Goal: Task Accomplishment & Management: Complete application form

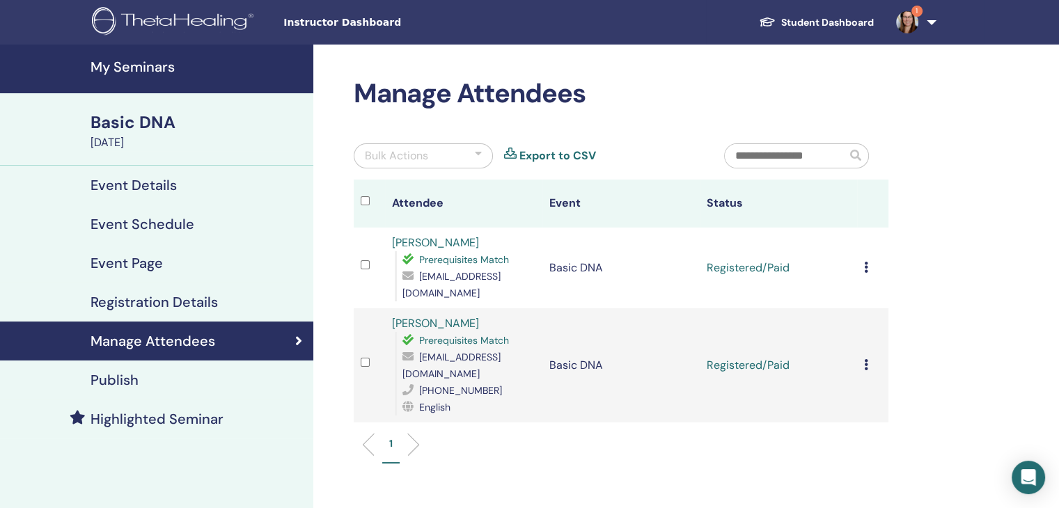
click at [864, 262] on icon at bounding box center [866, 267] width 4 height 11
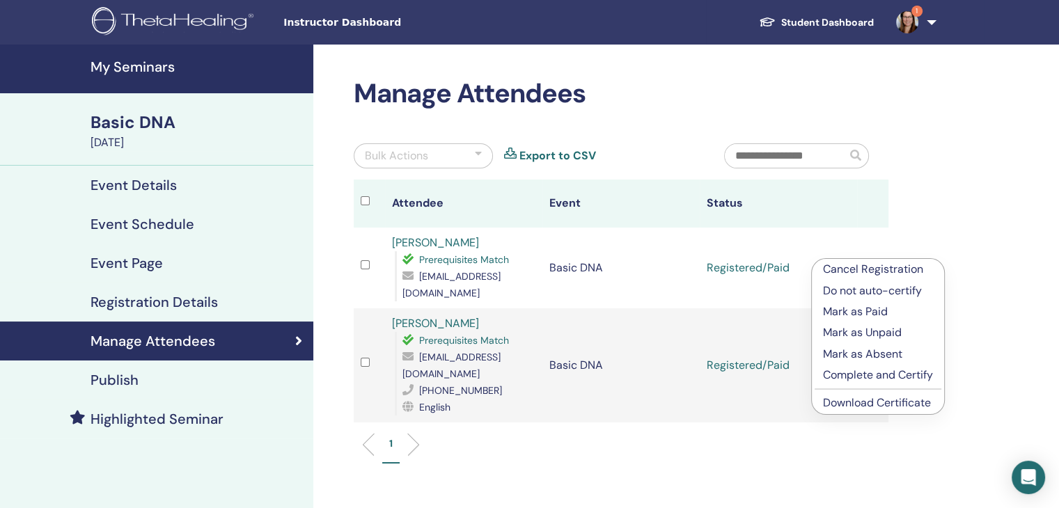
click at [870, 376] on p "Complete and Certify" at bounding box center [878, 375] width 110 height 17
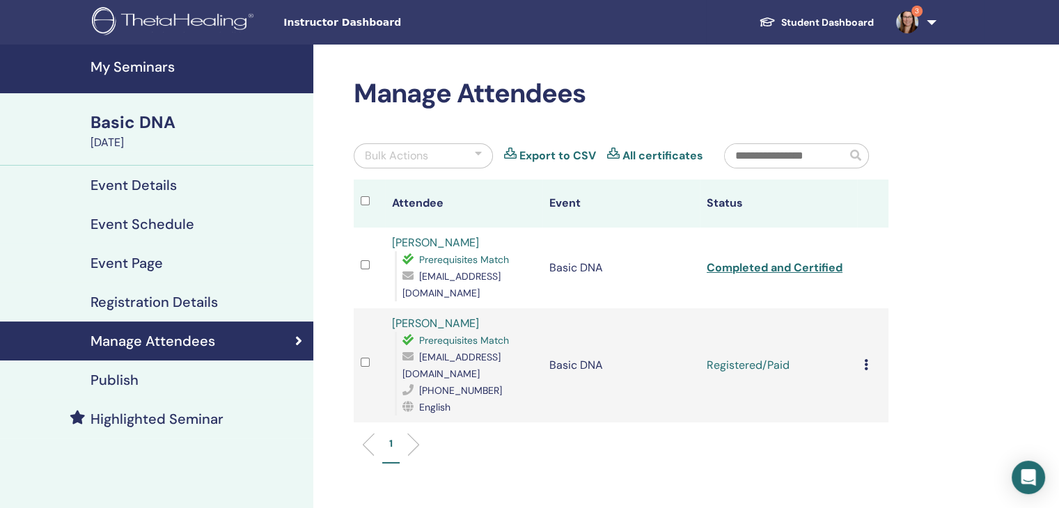
click at [866, 359] on icon at bounding box center [866, 364] width 4 height 11
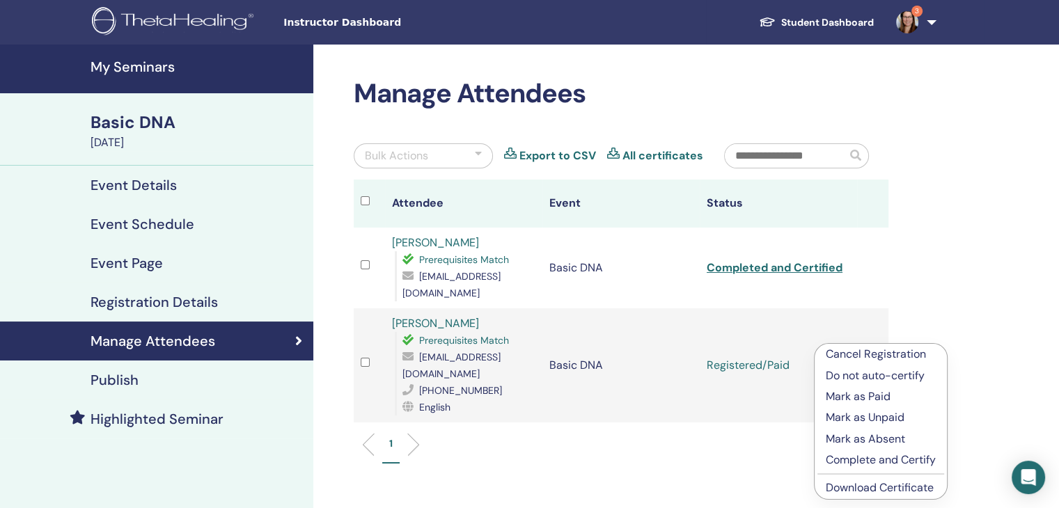
click at [881, 455] on p "Complete and Certify" at bounding box center [881, 460] width 110 height 17
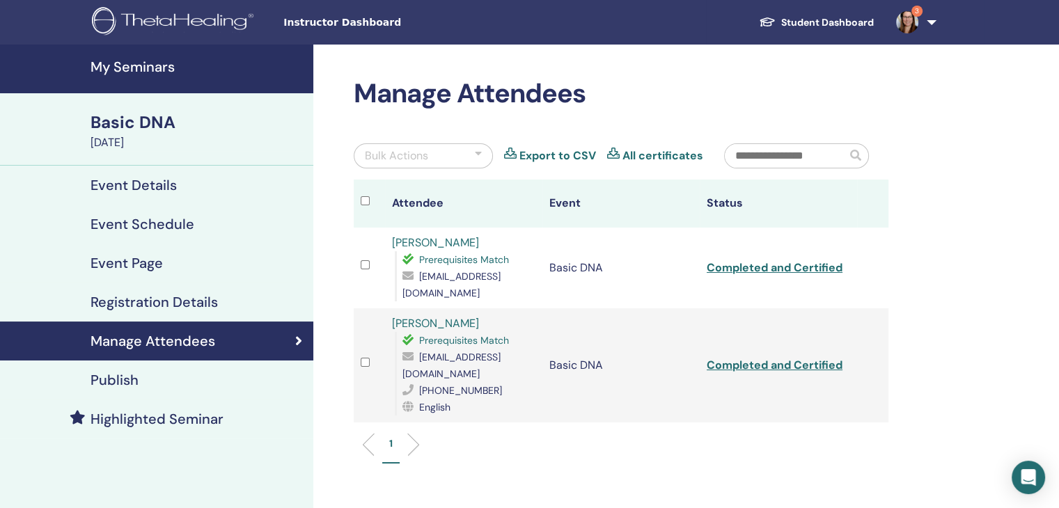
click at [906, 26] on img at bounding box center [907, 22] width 22 height 22
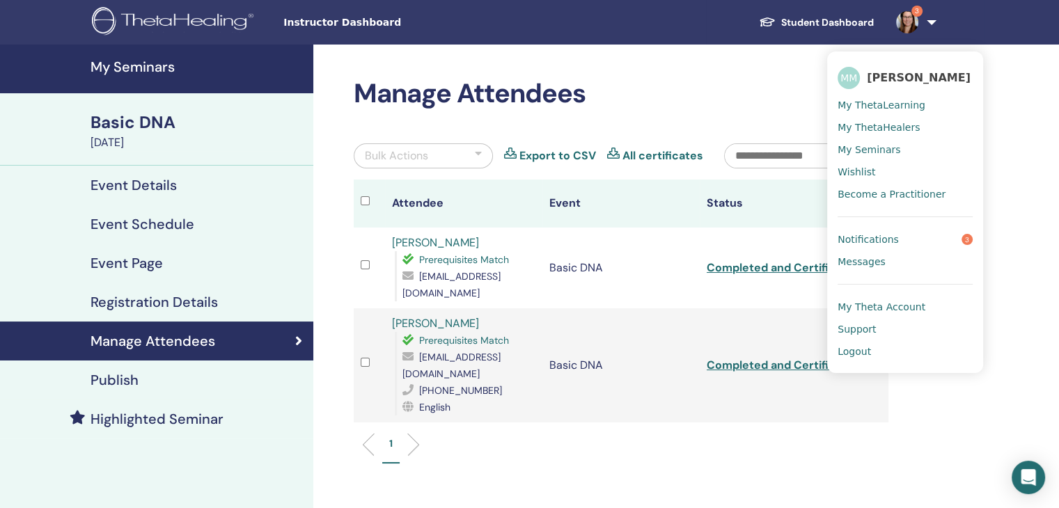
click at [873, 237] on span "Notifications" at bounding box center [868, 239] width 61 height 13
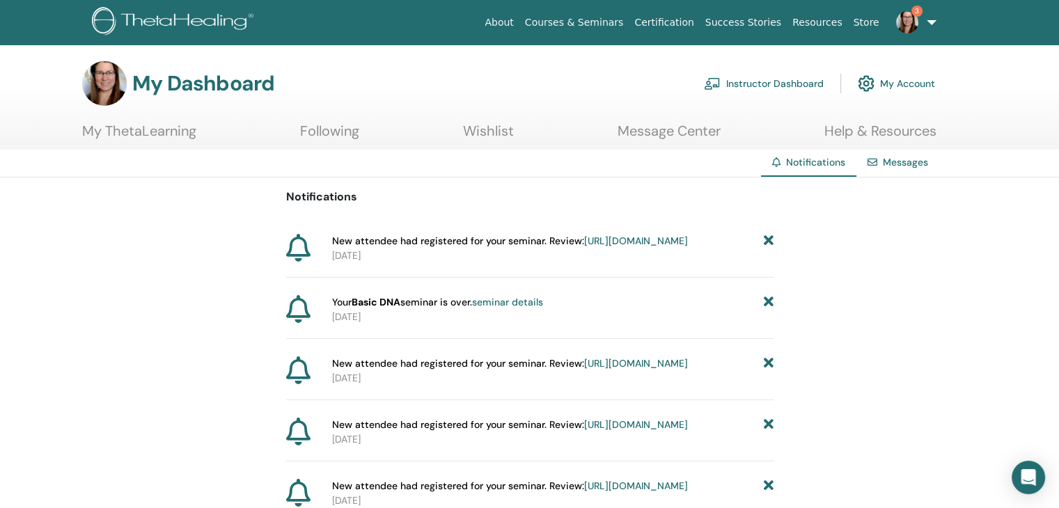
click at [799, 78] on link "Instructor Dashboard" at bounding box center [764, 83] width 120 height 31
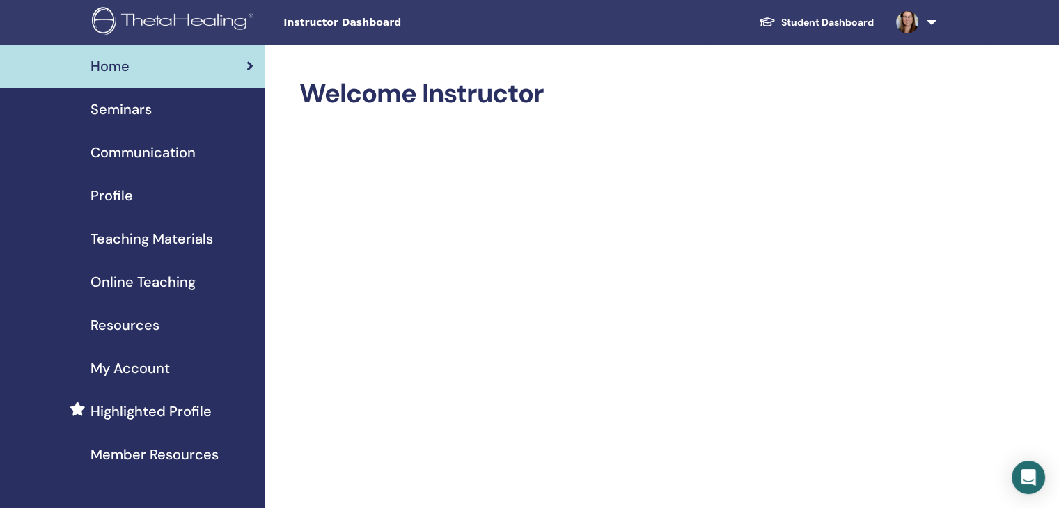
click at [120, 111] on span "Seminars" at bounding box center [121, 109] width 61 height 21
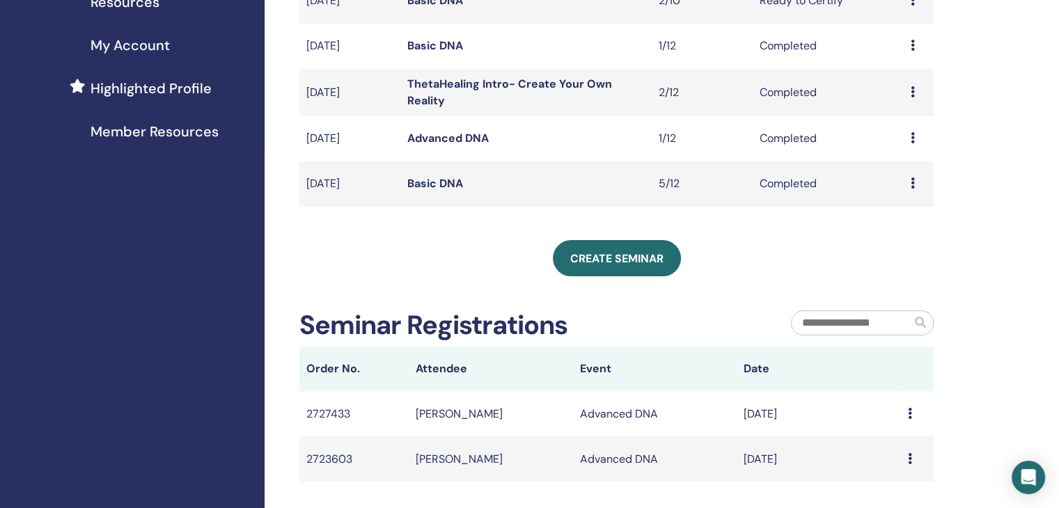
scroll to position [337, 0]
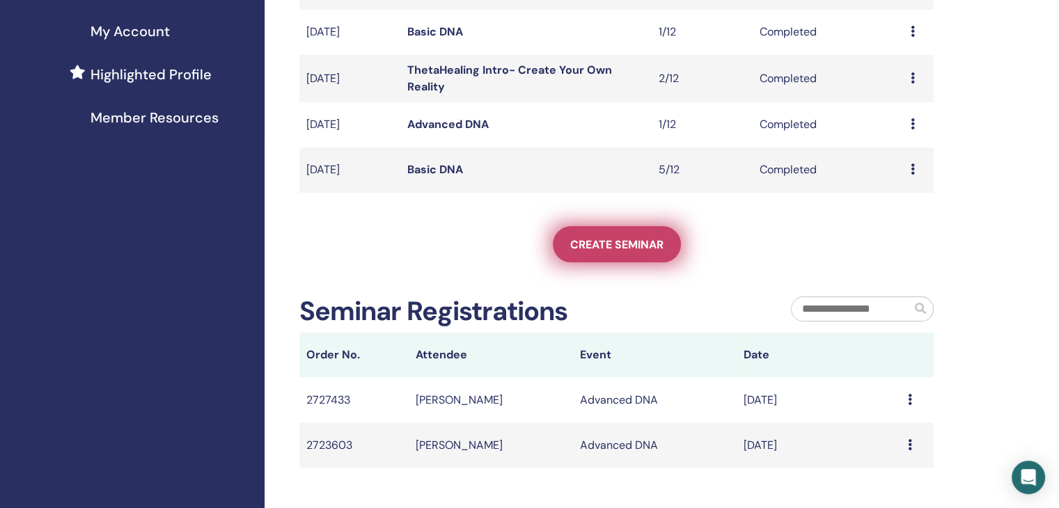
click at [635, 249] on span "Create seminar" at bounding box center [616, 244] width 93 height 15
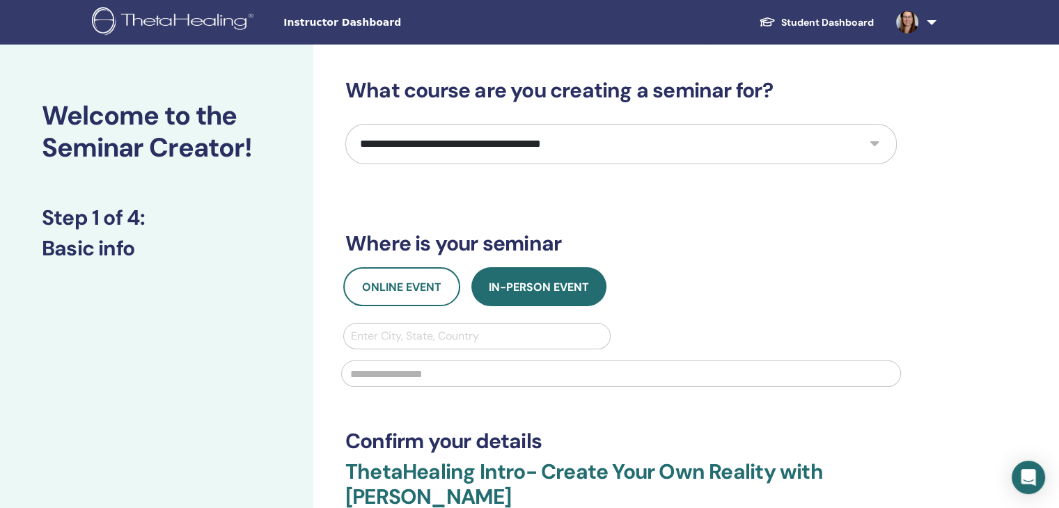
click at [550, 134] on select "**********" at bounding box center [620, 144] width 551 height 40
select select "*"
click at [345, 124] on select "**********" at bounding box center [620, 144] width 551 height 40
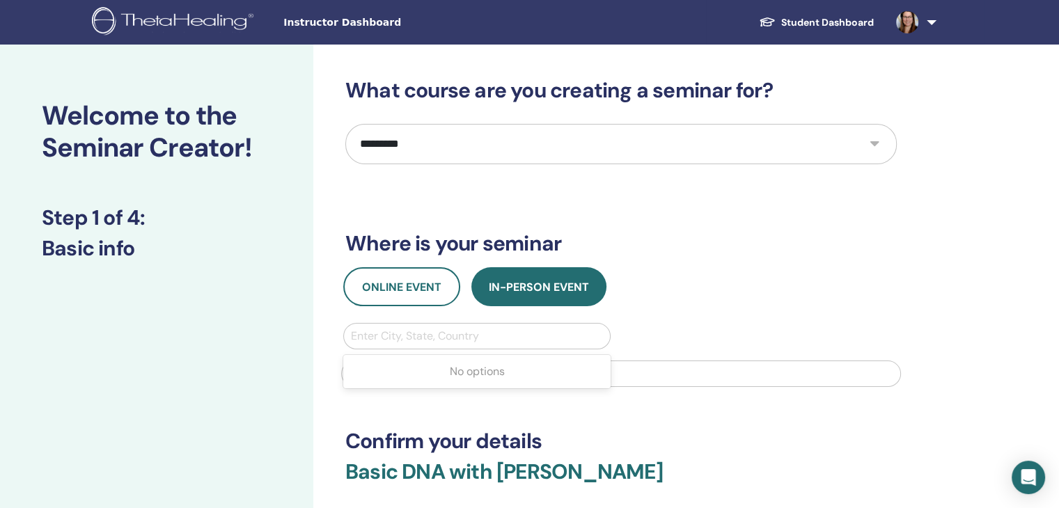
click at [448, 336] on div at bounding box center [477, 336] width 252 height 19
click at [641, 368] on input "text" at bounding box center [621, 374] width 560 height 26
type input "*"
type input "**********"
click at [504, 338] on div at bounding box center [477, 336] width 252 height 19
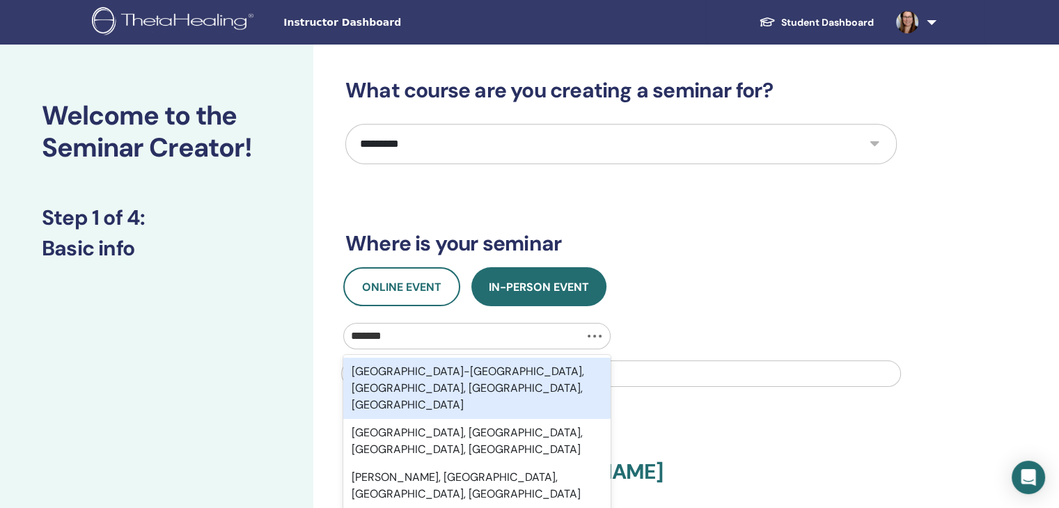
type input "********"
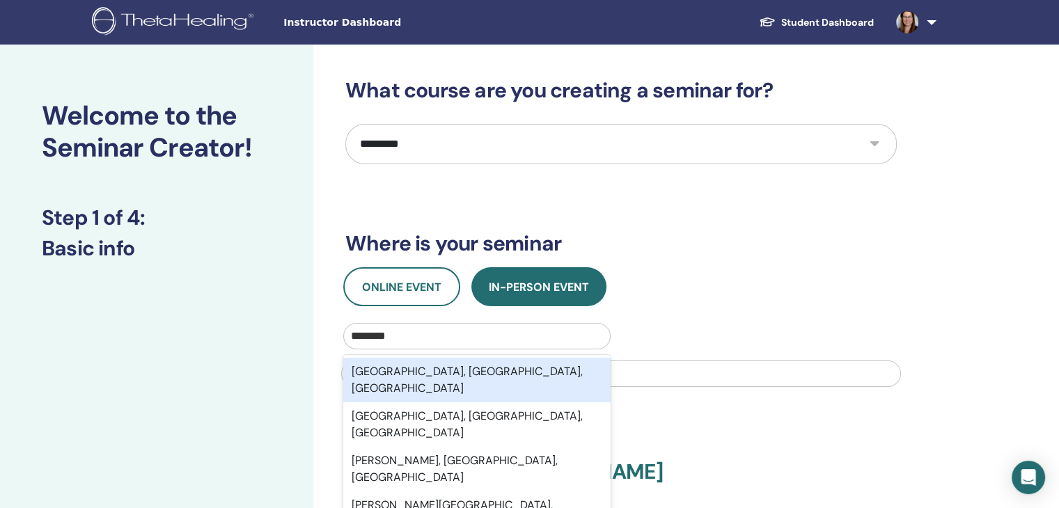
click at [484, 372] on div "Reynoldsburg, OH, USA" at bounding box center [476, 380] width 267 height 45
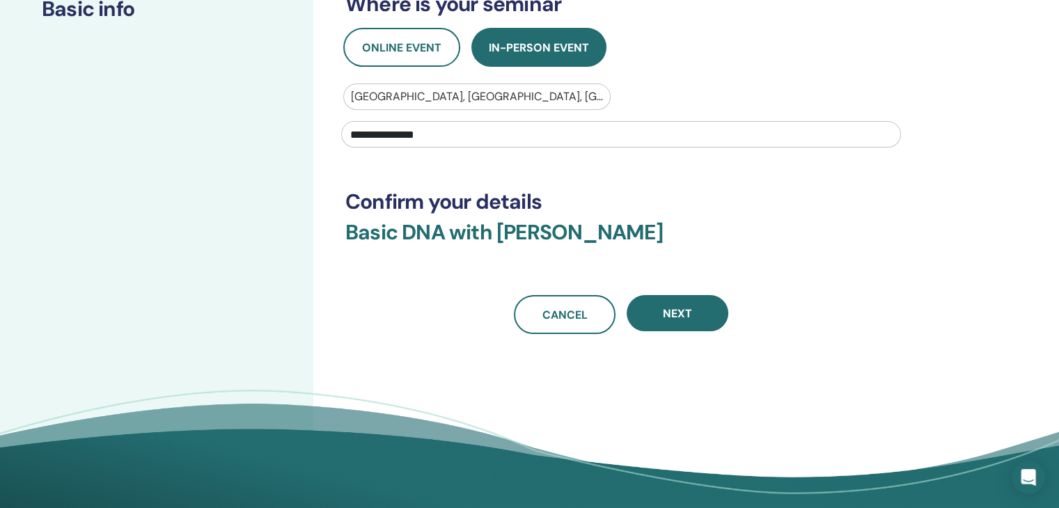
scroll to position [241, 0]
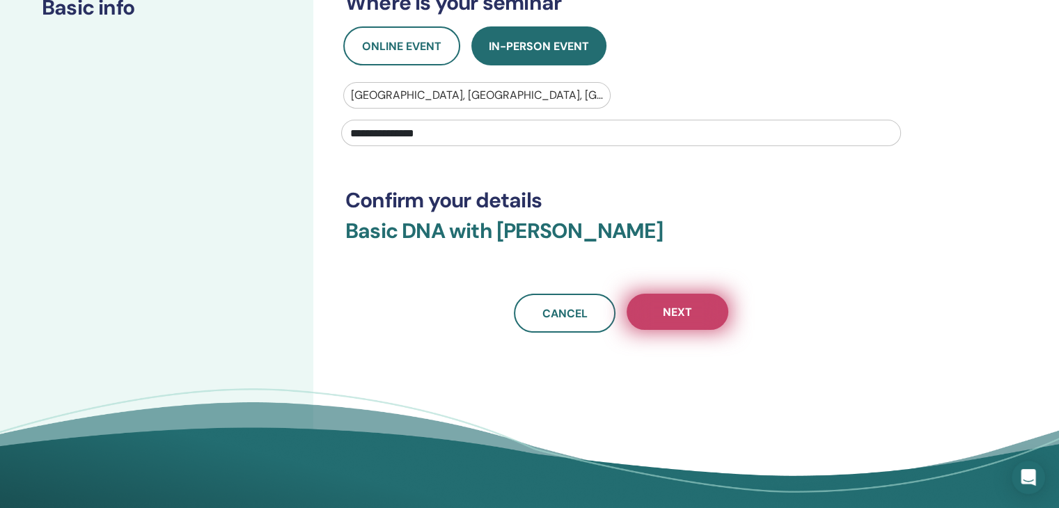
click at [684, 317] on span "Next" at bounding box center [677, 312] width 29 height 15
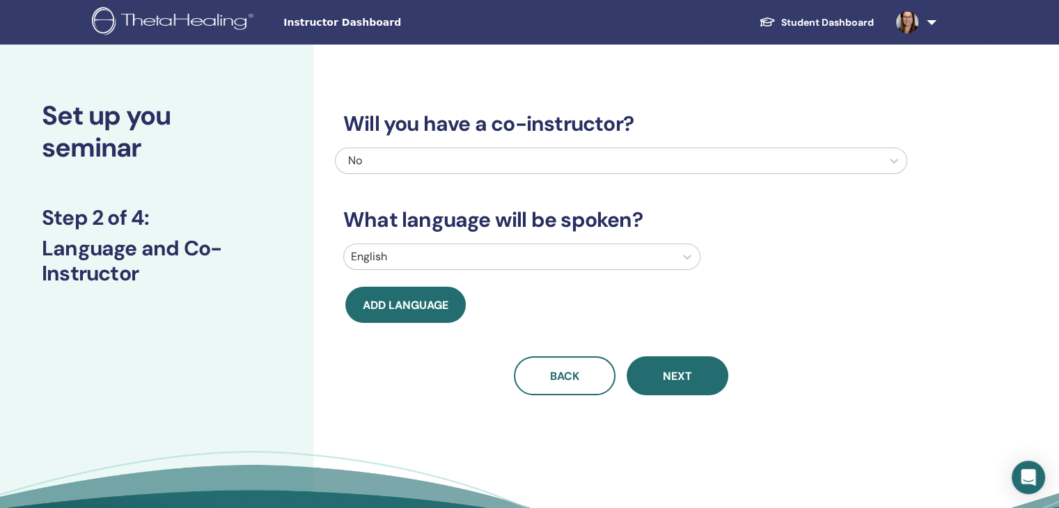
scroll to position [0, 0]
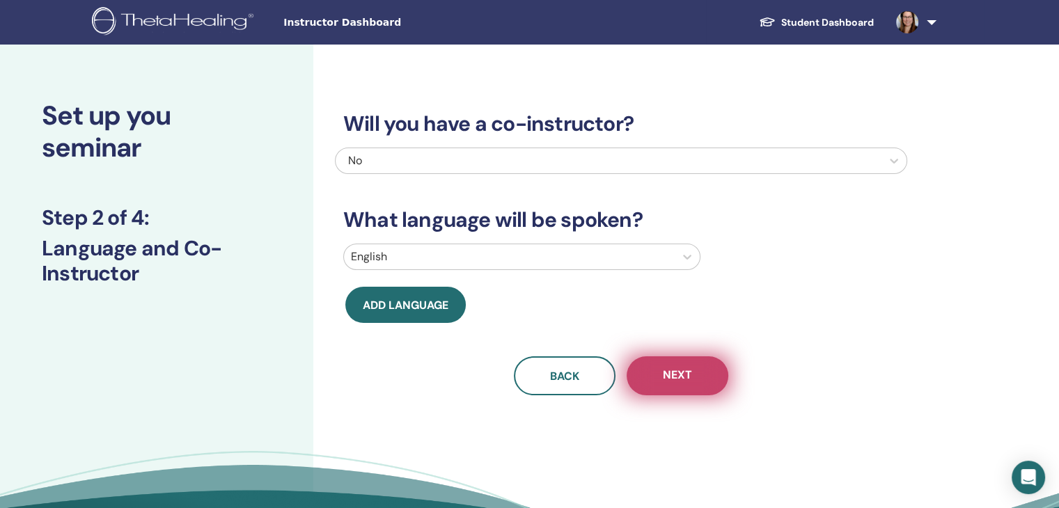
click at [687, 377] on span "Next" at bounding box center [677, 376] width 29 height 17
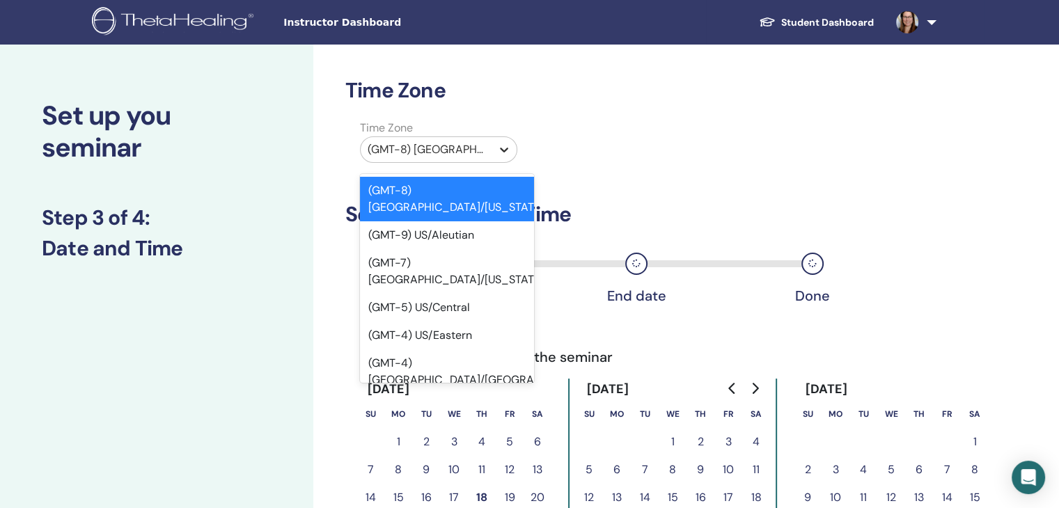
click at [501, 143] on icon at bounding box center [504, 150] width 14 height 14
click at [460, 322] on div "(GMT-4) US/Eastern" at bounding box center [447, 336] width 174 height 28
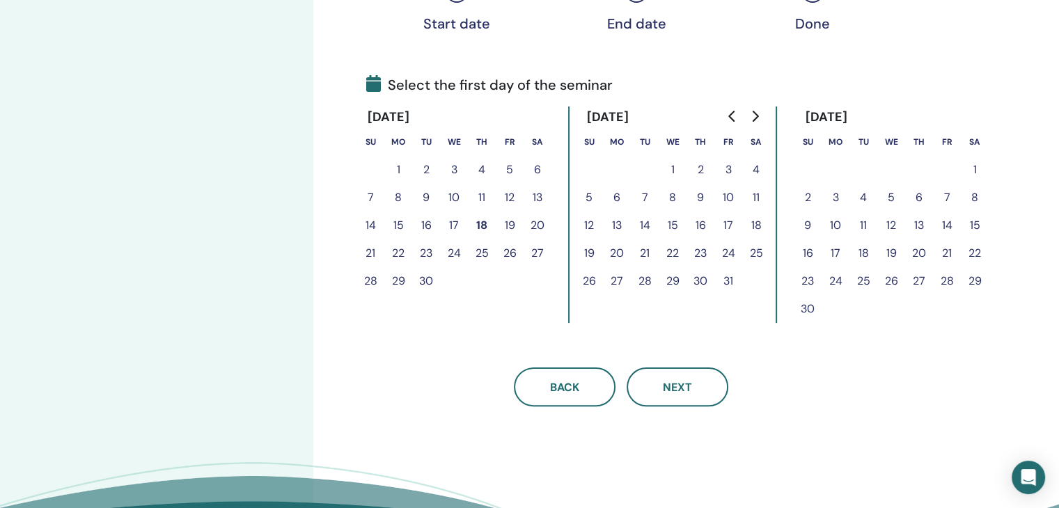
scroll to position [275, 0]
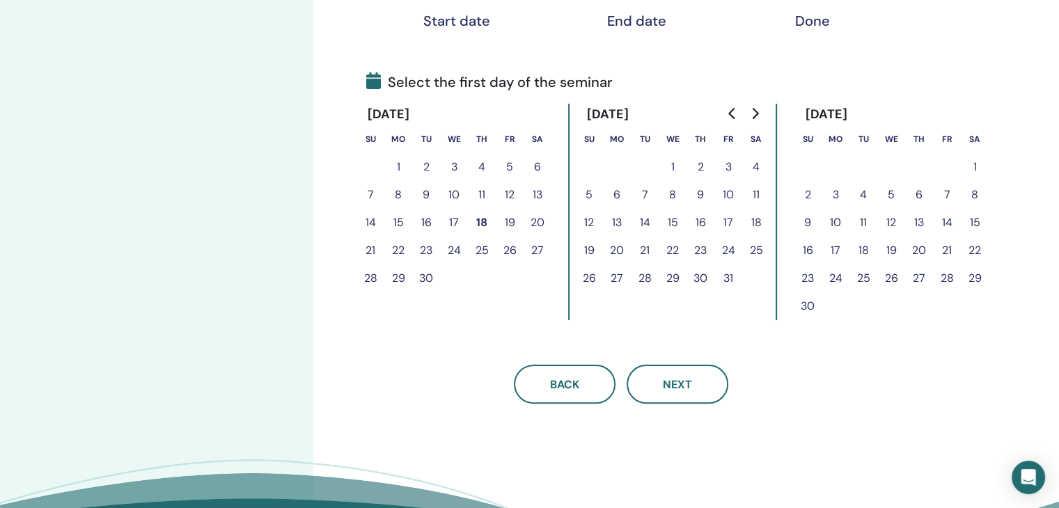
click at [643, 281] on button "28" at bounding box center [645, 279] width 28 height 28
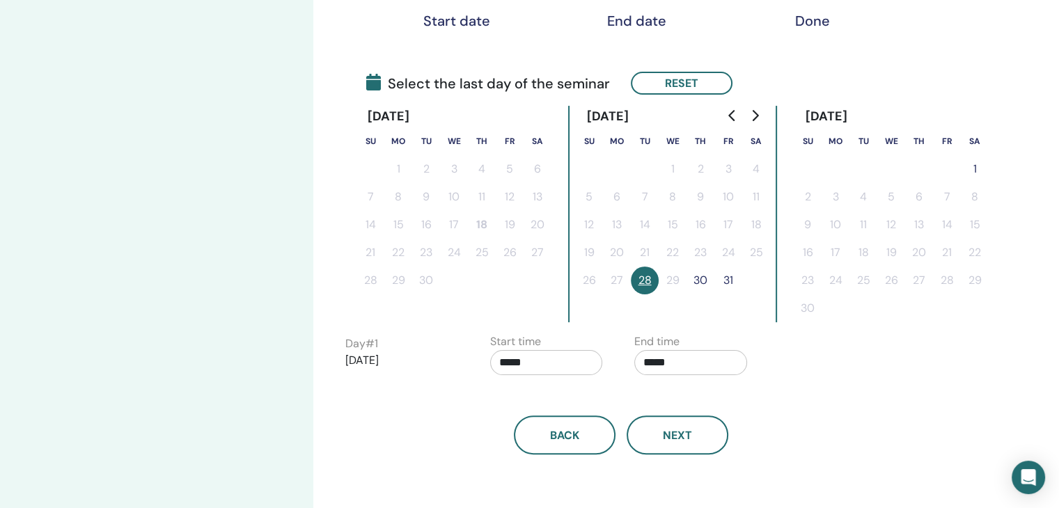
click at [707, 273] on button "30" at bounding box center [700, 281] width 28 height 28
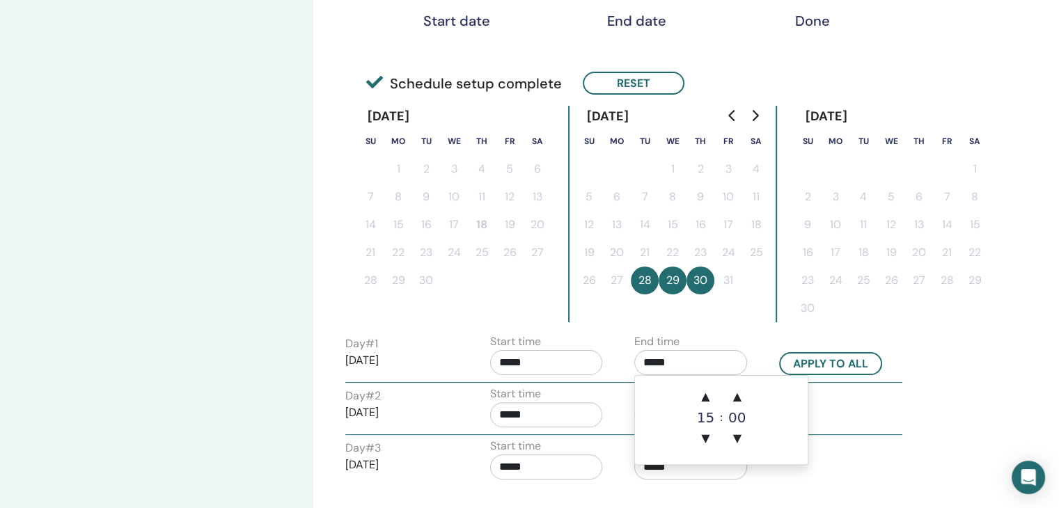
click at [646, 362] on input "*****" at bounding box center [690, 362] width 113 height 25
click at [709, 393] on span "▲" at bounding box center [705, 397] width 28 height 28
type input "*****"
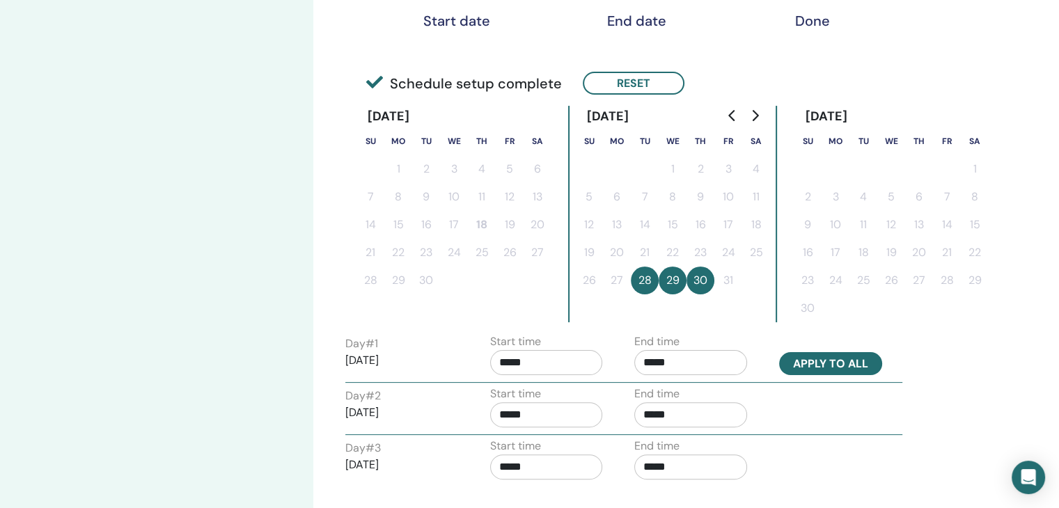
click at [833, 362] on button "Apply to all" at bounding box center [830, 363] width 103 height 23
type input "*****"
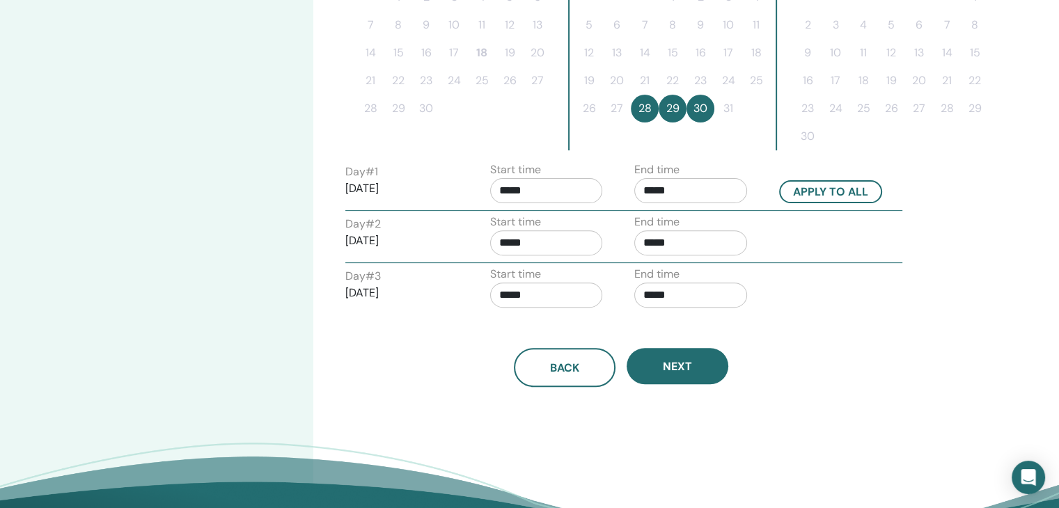
scroll to position [482, 0]
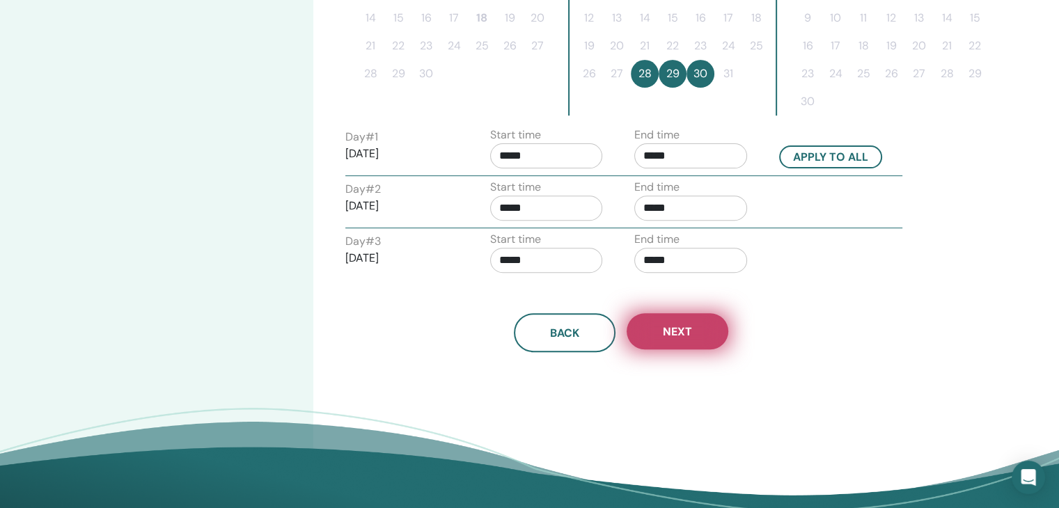
click at [696, 326] on button "Next" at bounding box center [678, 331] width 102 height 36
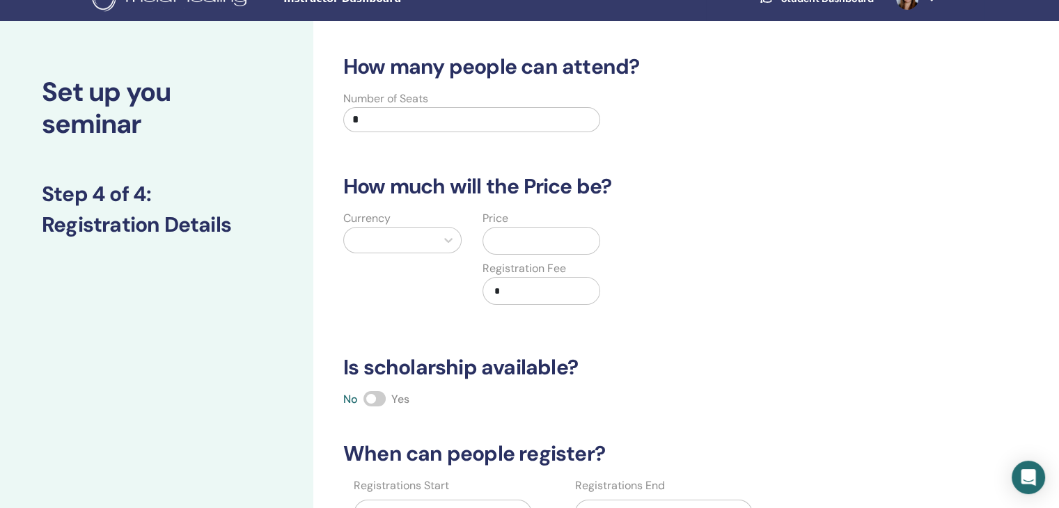
scroll to position [1, 0]
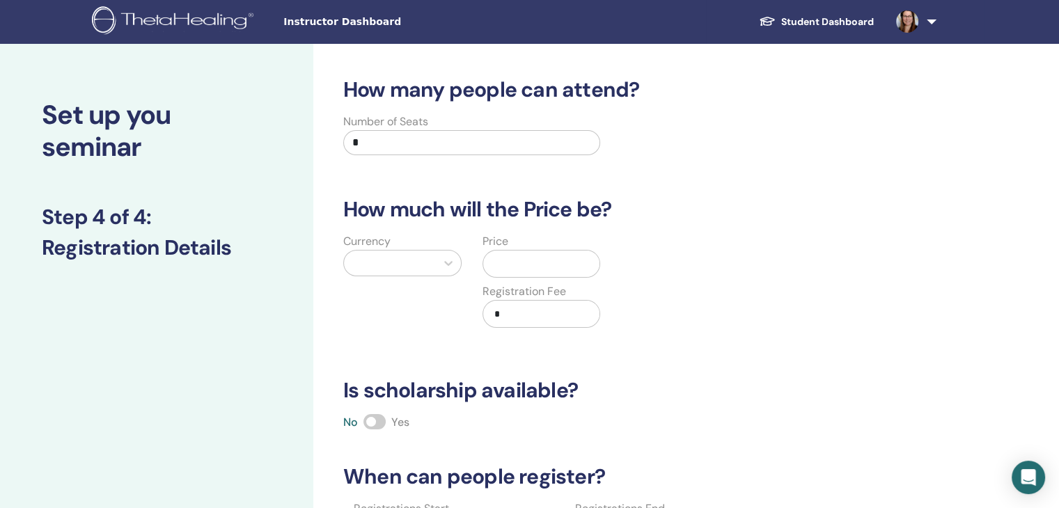
click at [378, 140] on input "*" at bounding box center [471, 142] width 257 height 25
type input "**"
click at [414, 267] on div at bounding box center [390, 262] width 78 height 19
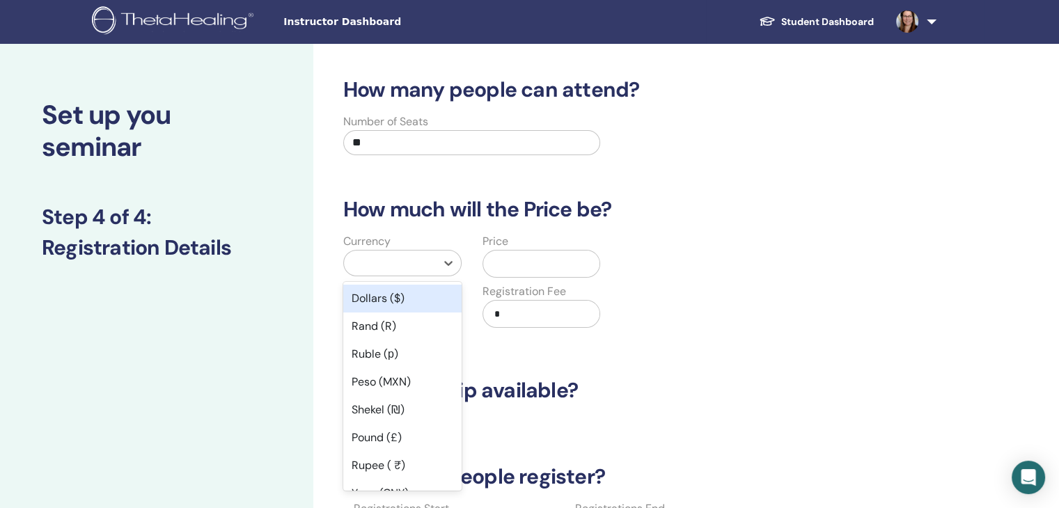
click at [409, 304] on div "Dollars ($)" at bounding box center [402, 299] width 118 height 28
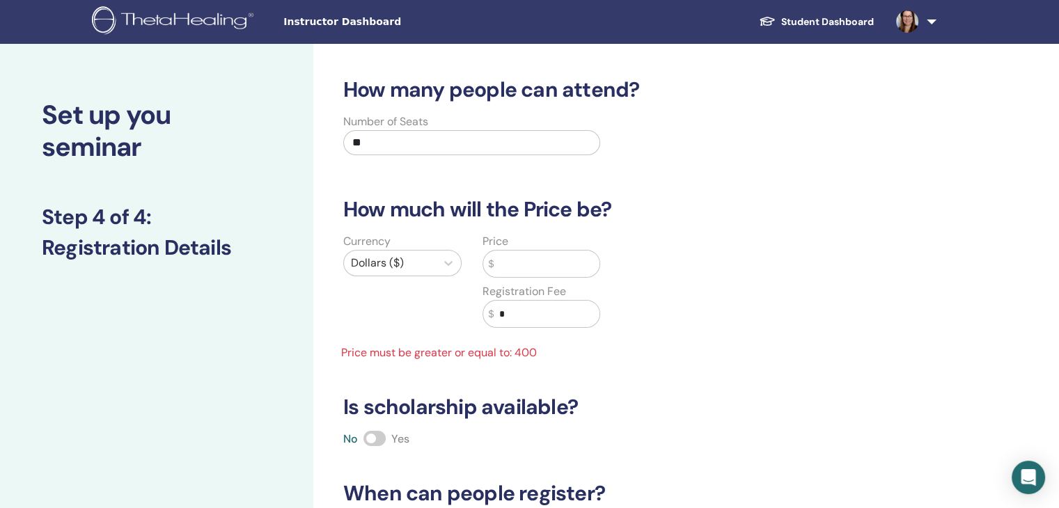
click at [532, 262] on input "text" at bounding box center [547, 264] width 106 height 26
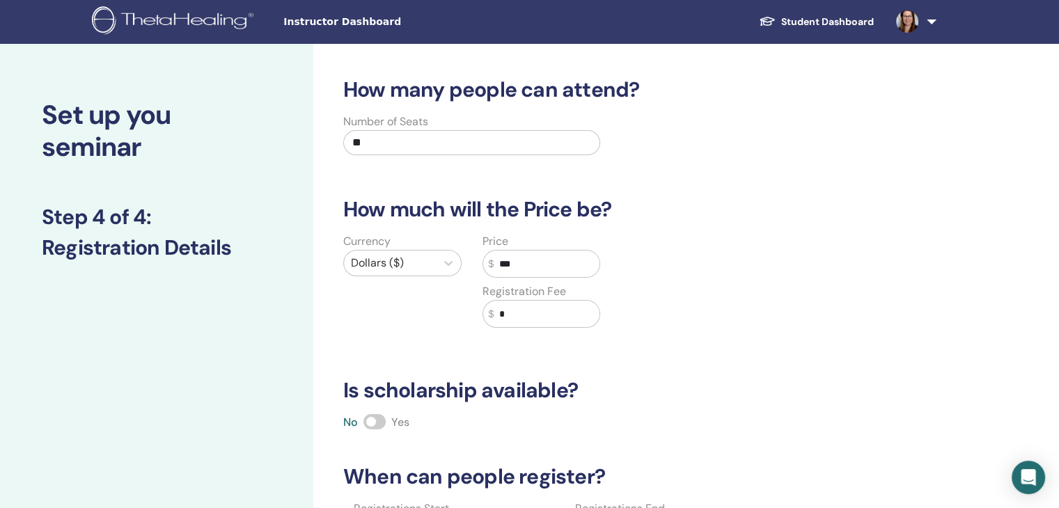
type input "***"
click at [528, 306] on input "*" at bounding box center [547, 314] width 106 height 26
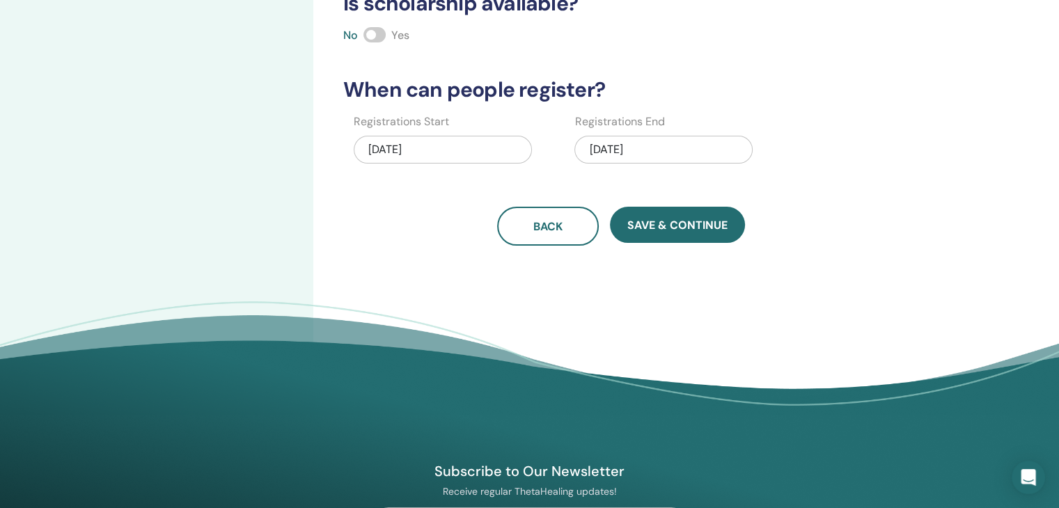
scroll to position [385, 0]
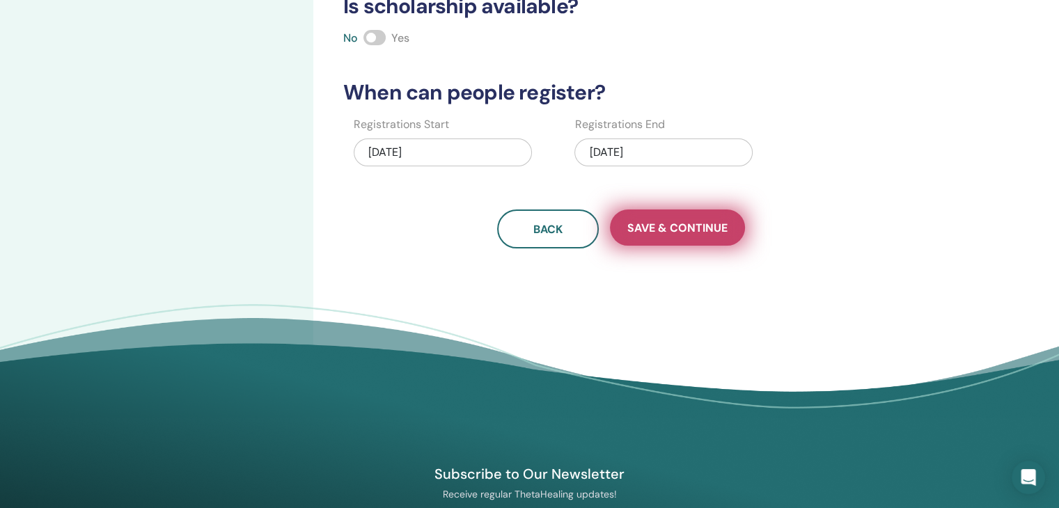
type input "***"
click at [714, 226] on span "Save & Continue" at bounding box center [677, 228] width 100 height 15
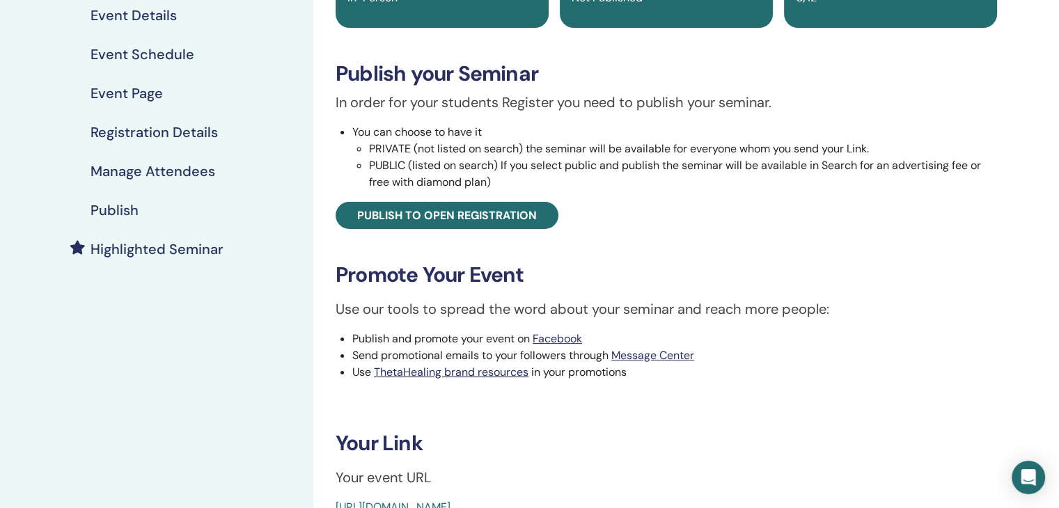
scroll to position [136, 0]
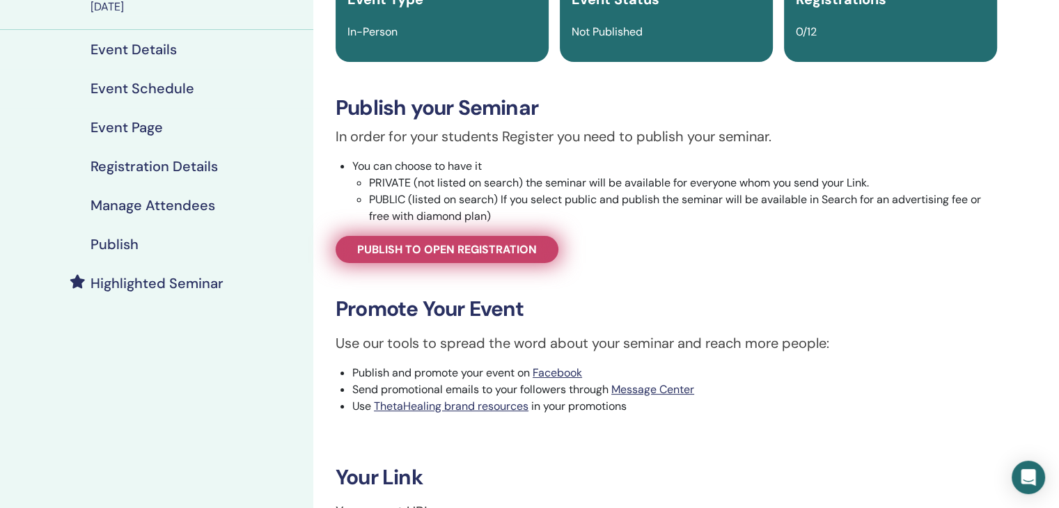
click at [511, 249] on span "Publish to open registration" at bounding box center [447, 249] width 180 height 15
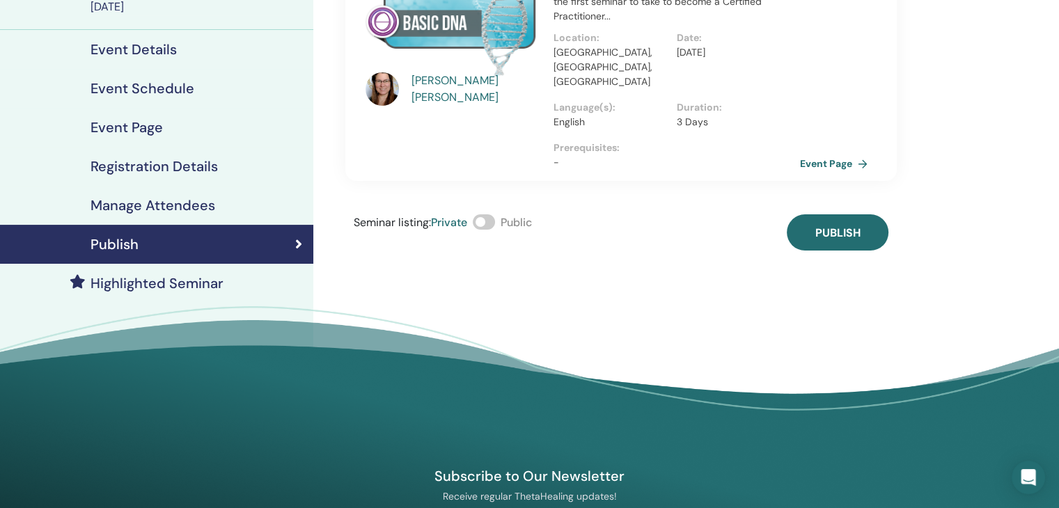
click at [489, 214] on span at bounding box center [484, 221] width 22 height 15
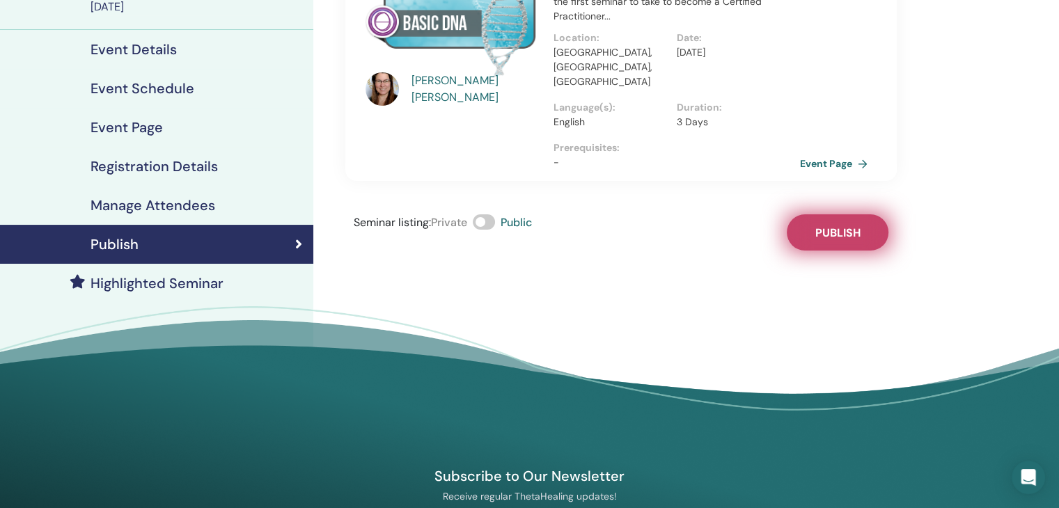
click at [869, 214] on button "Publish" at bounding box center [838, 232] width 102 height 36
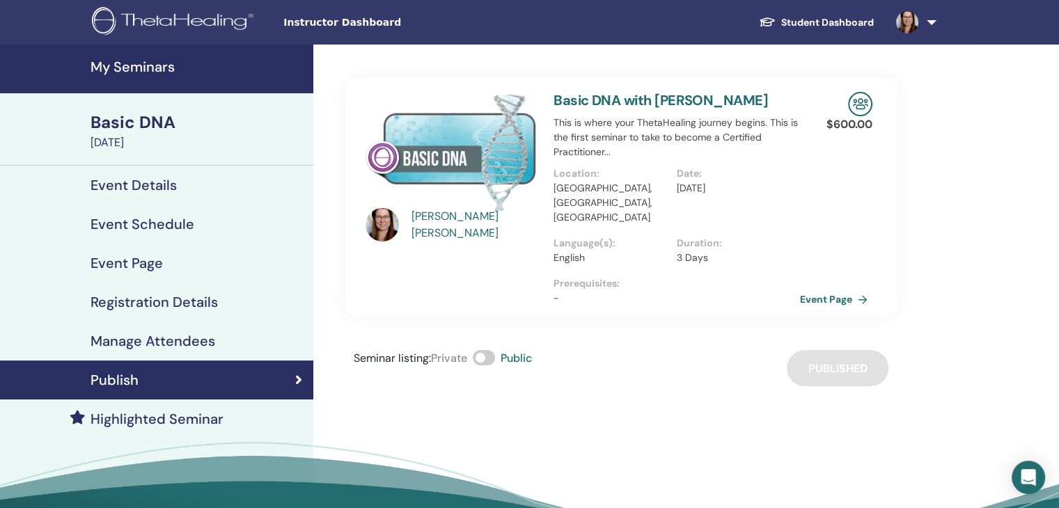
click at [150, 120] on div "Basic DNA" at bounding box center [198, 123] width 214 height 24
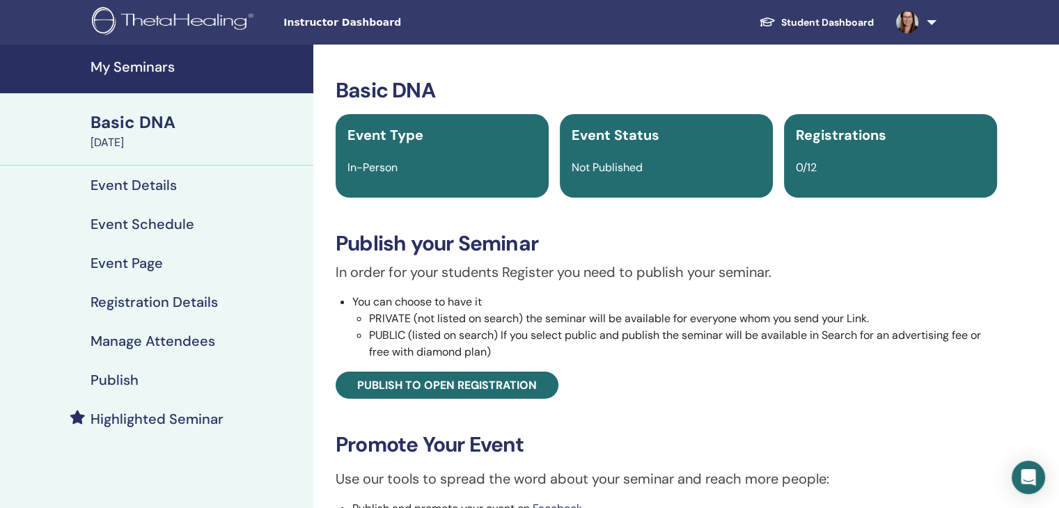
click at [148, 123] on div "Basic DNA" at bounding box center [198, 123] width 214 height 24
click at [153, 68] on h4 "My Seminars" at bounding box center [198, 66] width 214 height 17
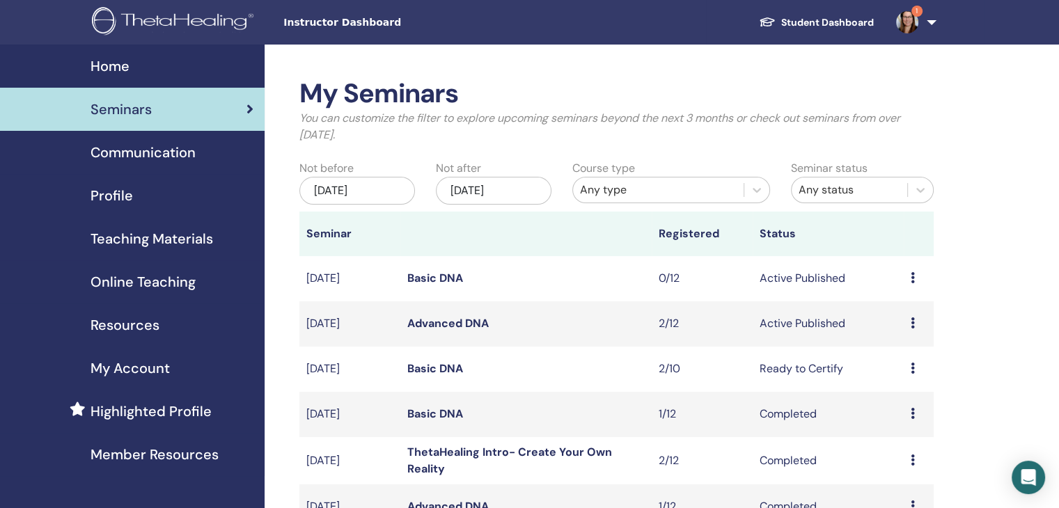
click at [911, 27] on img at bounding box center [907, 22] width 22 height 22
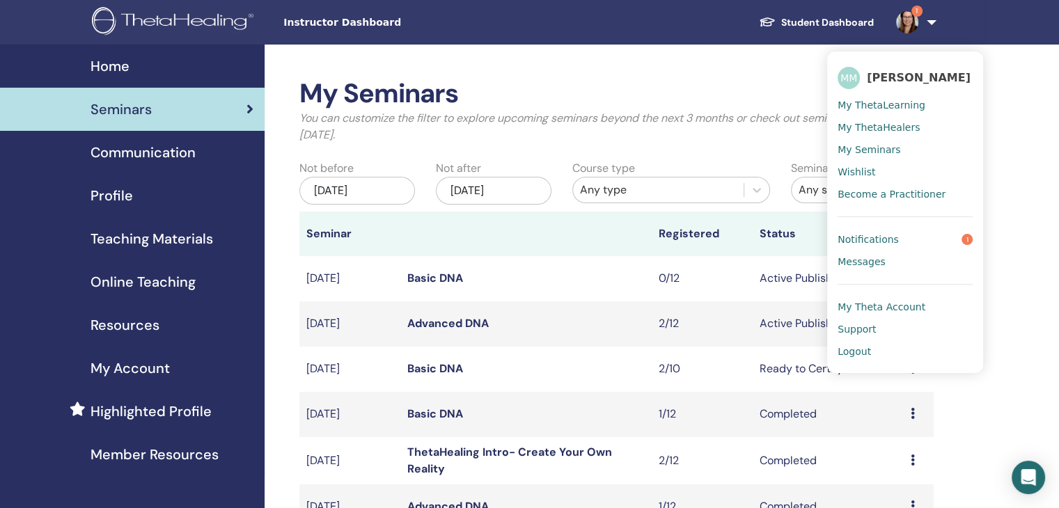
click at [883, 242] on span "Notifications" at bounding box center [868, 239] width 61 height 13
